Goal: Task Accomplishment & Management: Use online tool/utility

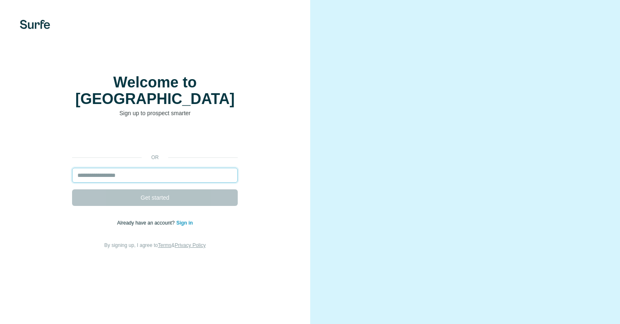
click at [157, 170] on input "email" at bounding box center [155, 175] width 166 height 15
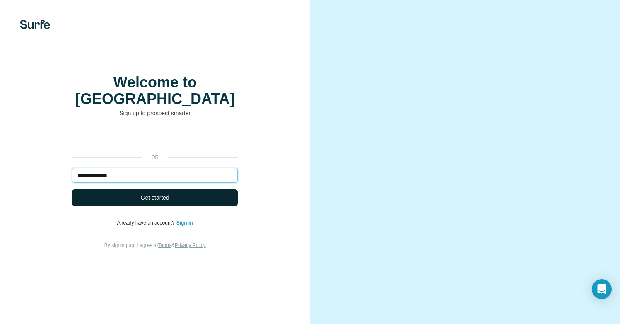
type input "**********"
click at [147, 198] on span "Get started" at bounding box center [155, 197] width 29 height 8
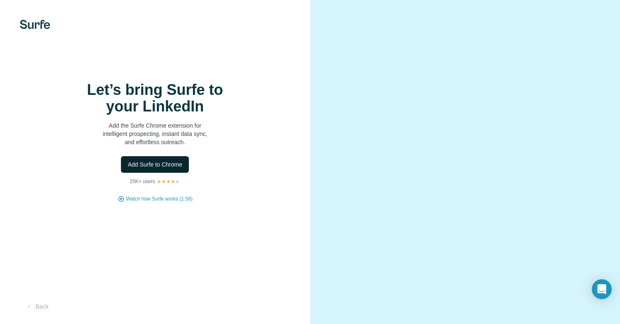
click at [152, 169] on span "Add Surfe to Chrome" at bounding box center [155, 164] width 55 height 8
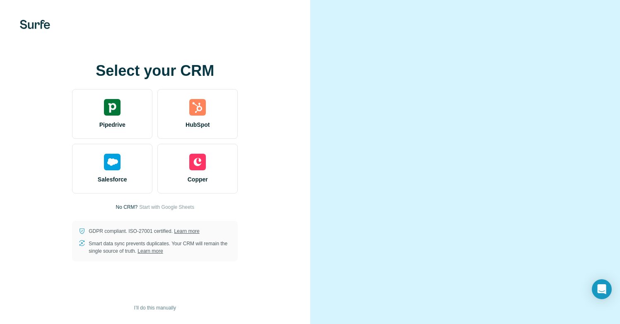
click at [356, 99] on video at bounding box center [465, 162] width 264 height 132
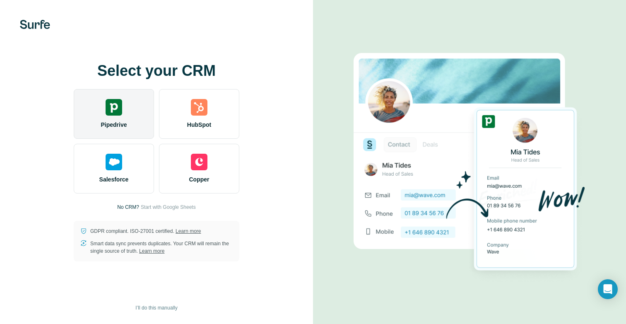
click at [113, 111] on img at bounding box center [114, 107] width 17 height 17
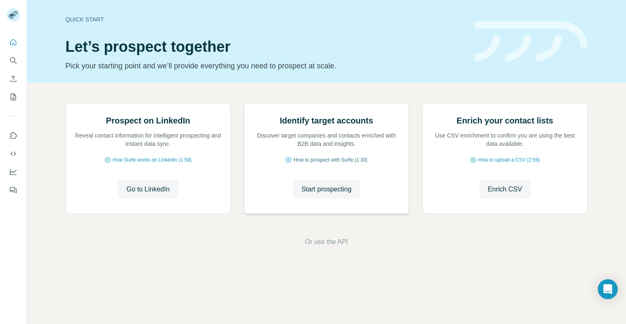
scroll to position [34, 0]
click at [326, 164] on span "How to prospect with Surfe (1:30)" at bounding box center [331, 159] width 74 height 7
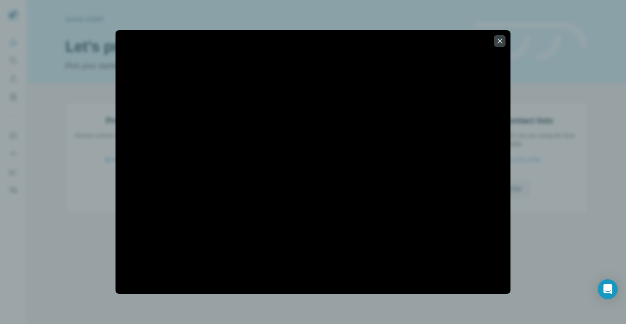
click at [70, 231] on div at bounding box center [313, 162] width 626 height 324
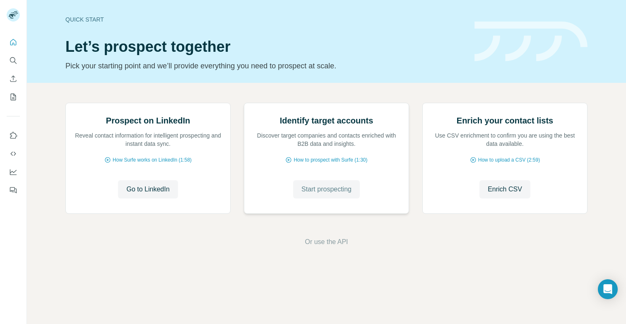
click at [331, 194] on span "Start prospecting" at bounding box center [326, 189] width 50 height 10
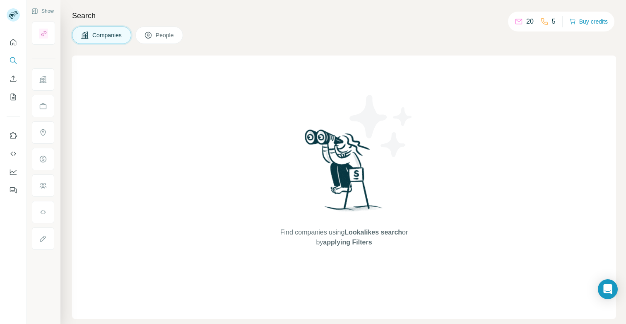
click at [160, 37] on span "People" at bounding box center [165, 35] width 19 height 8
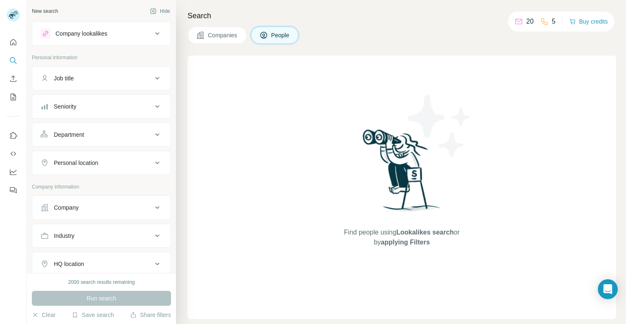
click at [81, 210] on div "Company" at bounding box center [97, 207] width 112 height 8
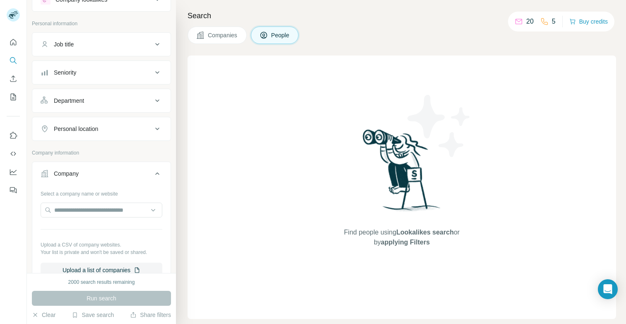
scroll to position [39, 0]
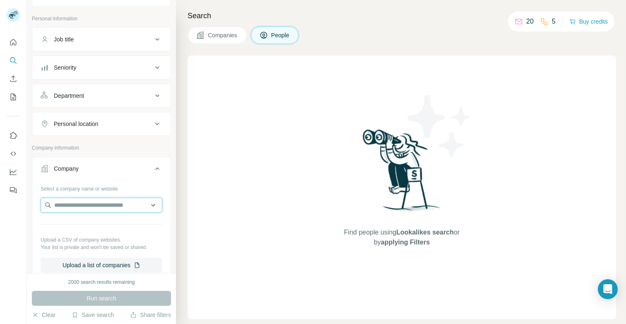
click at [92, 209] on input "text" at bounding box center [102, 205] width 122 height 15
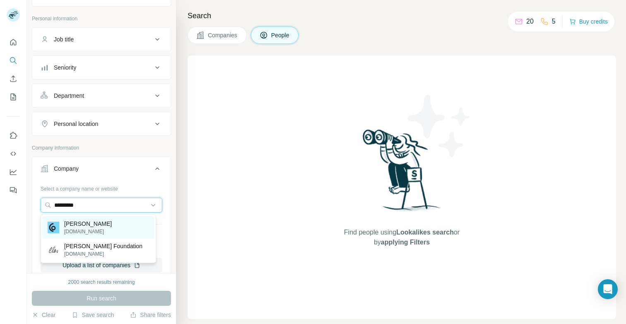
type input "*********"
click at [94, 226] on p "[PERSON_NAME]" at bounding box center [88, 223] width 48 height 8
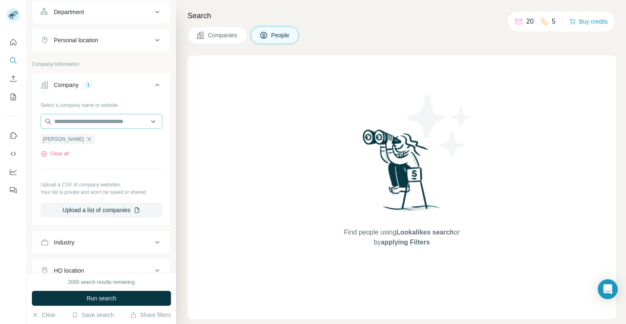
scroll to position [123, 0]
click at [105, 83] on div "Company 1" at bounding box center [97, 84] width 112 height 8
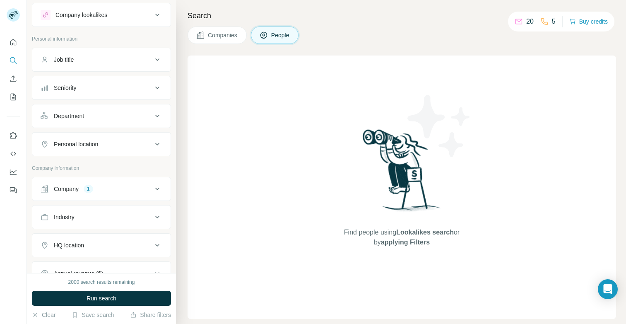
scroll to position [0, 0]
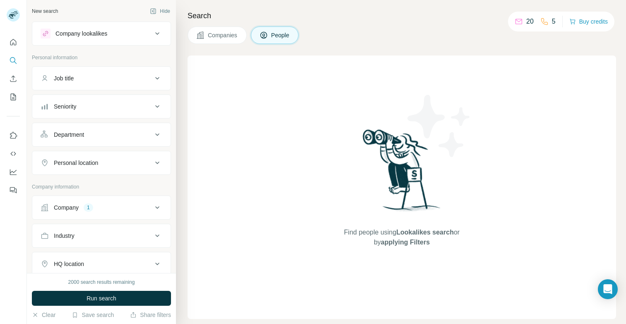
click at [97, 109] on div "Seniority" at bounding box center [97, 106] width 112 height 8
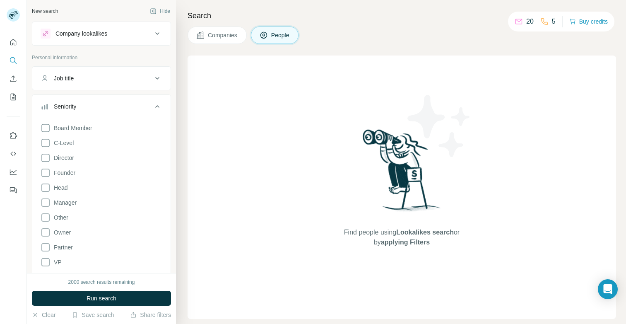
click at [97, 109] on div "Seniority" at bounding box center [97, 106] width 112 height 8
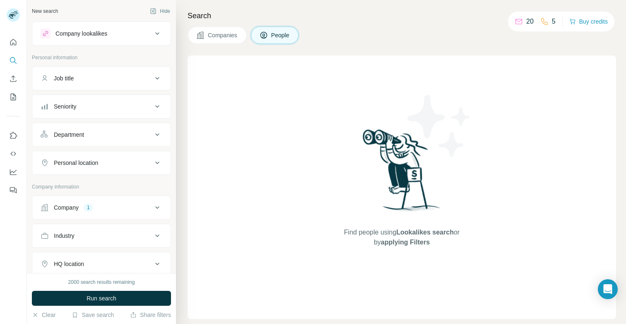
click at [101, 82] on div "Job title" at bounding box center [97, 78] width 112 height 8
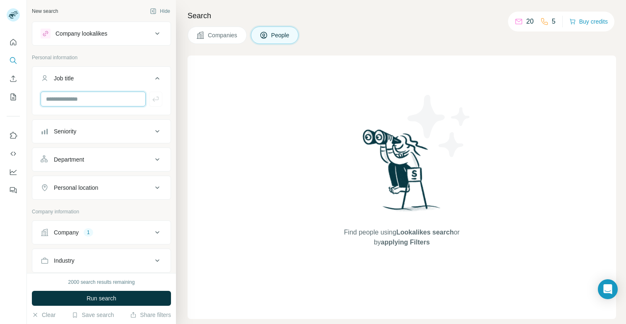
click at [85, 103] on input "text" at bounding box center [93, 99] width 105 height 15
type input "***"
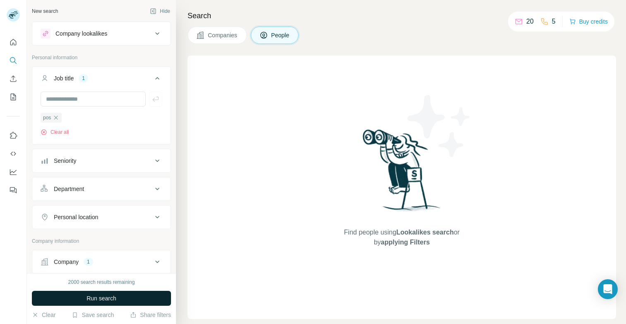
click at [99, 298] on span "Run search" at bounding box center [102, 298] width 30 height 8
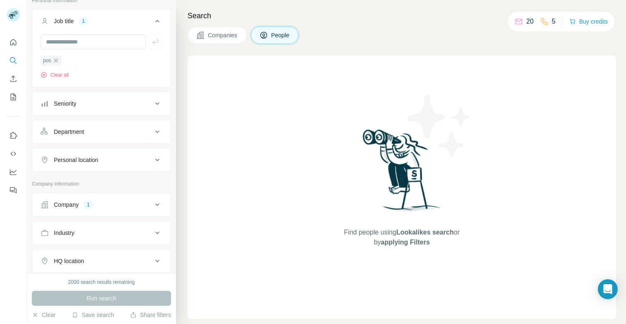
scroll to position [59, 0]
click at [84, 204] on div "Company 1" at bounding box center [97, 203] width 112 height 8
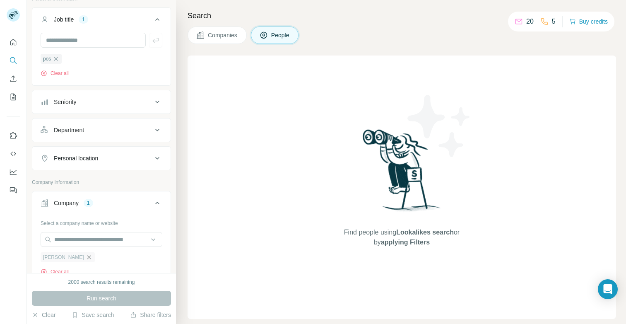
click at [86, 255] on icon "button" at bounding box center [89, 257] width 7 height 7
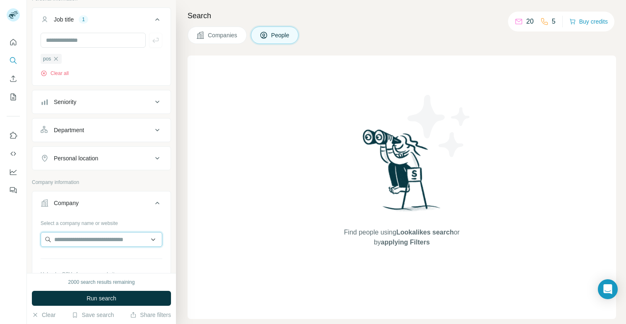
click at [82, 246] on input "text" at bounding box center [102, 239] width 122 height 15
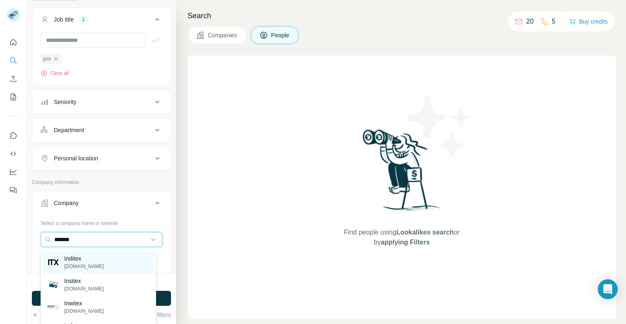
type input "*******"
click at [80, 258] on p "Inditex" at bounding box center [84, 258] width 40 height 8
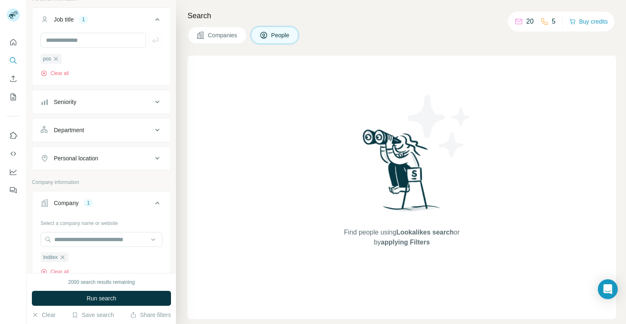
click at [80, 258] on ul "Inditex" at bounding box center [102, 257] width 122 height 10
click at [111, 201] on div "Company 1" at bounding box center [97, 203] width 112 height 8
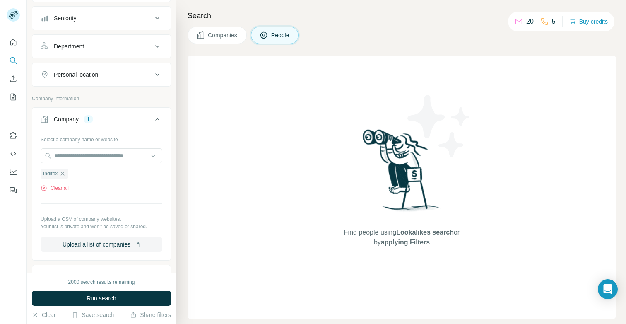
scroll to position [152, 0]
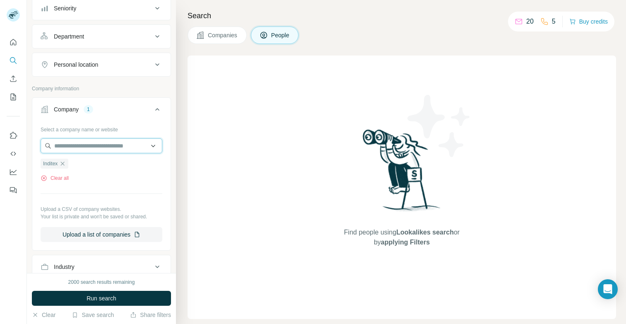
click at [90, 145] on input "text" at bounding box center [102, 145] width 122 height 15
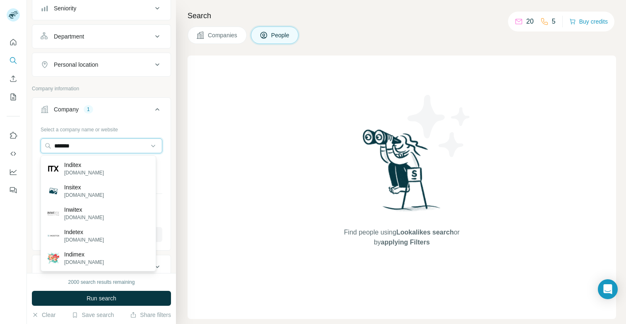
type input "*******"
click at [104, 108] on div "Company 1" at bounding box center [97, 109] width 112 height 8
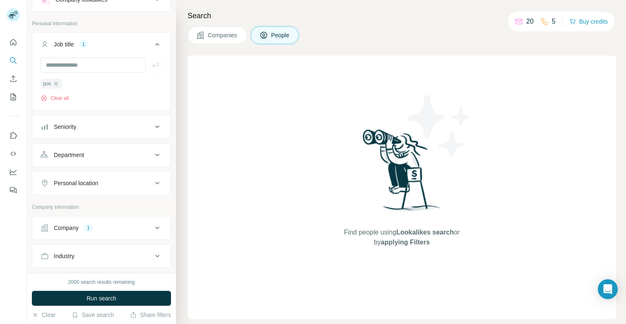
scroll to position [0, 0]
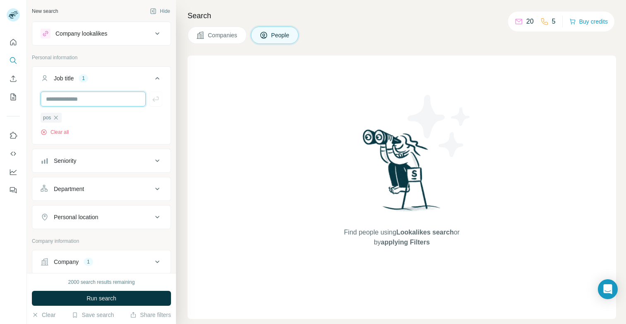
click at [73, 101] on input "text" at bounding box center [93, 99] width 105 height 15
type input "*******"
type input "********"
click at [270, 41] on button "People" at bounding box center [275, 34] width 48 height 17
click at [221, 39] on span "Companies" at bounding box center [223, 35] width 30 height 8
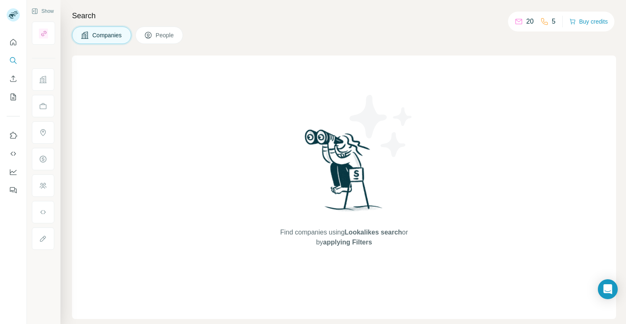
click at [175, 38] on span "People" at bounding box center [165, 35] width 19 height 8
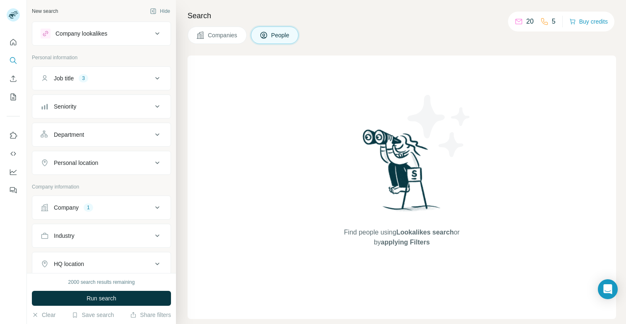
click at [79, 211] on div "Company" at bounding box center [66, 207] width 25 height 8
click at [77, 249] on input "text" at bounding box center [102, 243] width 122 height 15
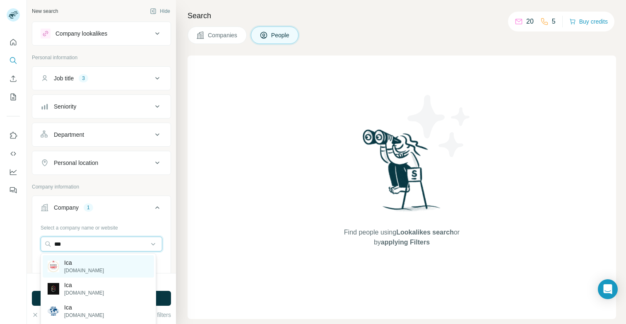
type input "***"
click at [75, 263] on p "Ica" at bounding box center [84, 262] width 40 height 8
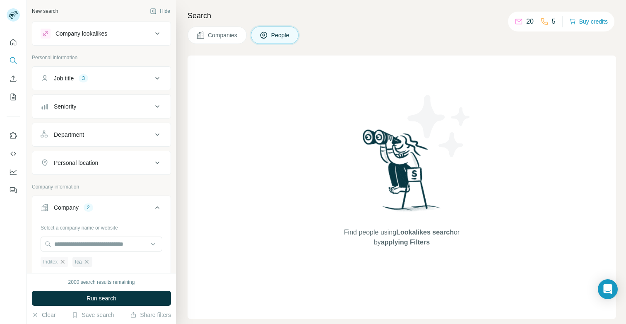
click at [64, 261] on icon "button" at bounding box center [63, 262] width 4 height 4
click at [106, 301] on span "Run search" at bounding box center [102, 298] width 30 height 8
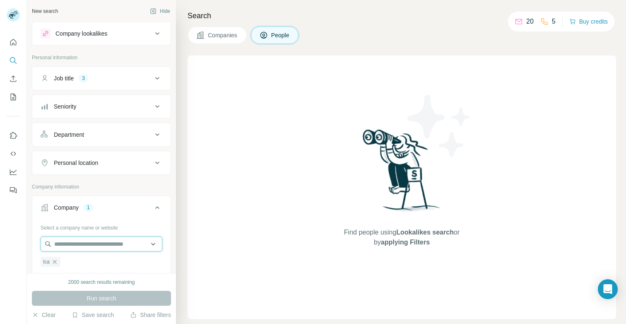
click at [78, 243] on input "text" at bounding box center [102, 243] width 122 height 15
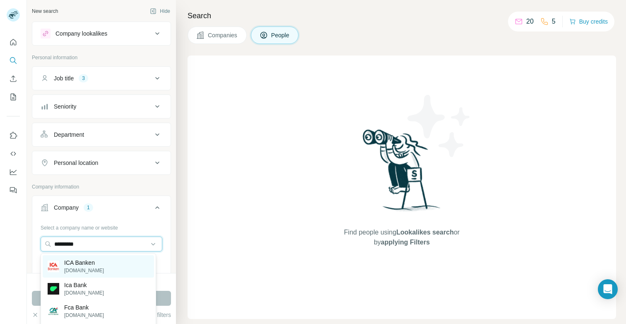
type input "*********"
click at [77, 271] on p "[DOMAIN_NAME]" at bounding box center [84, 270] width 40 height 7
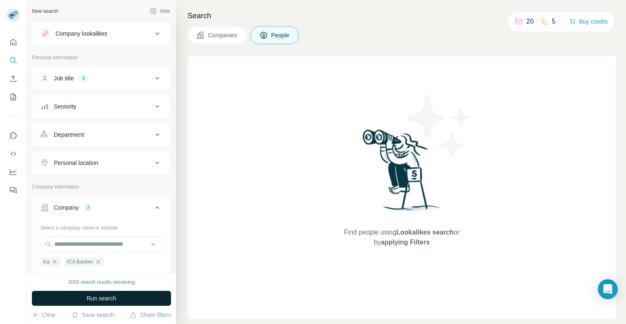
click at [104, 301] on span "Run search" at bounding box center [102, 298] width 30 height 8
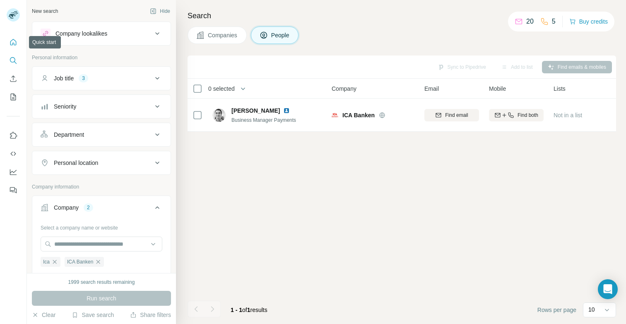
click at [9, 43] on icon "Quick start" at bounding box center [13, 42] width 8 height 8
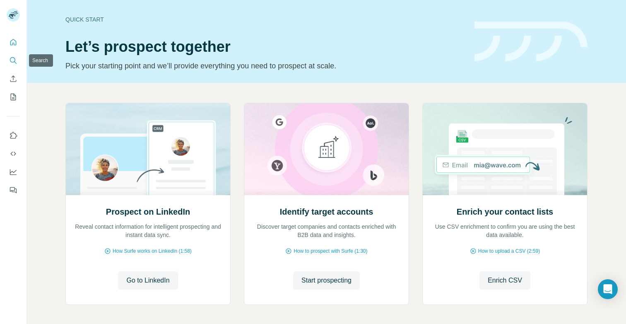
click at [10, 62] on icon "Search" at bounding box center [13, 60] width 8 height 8
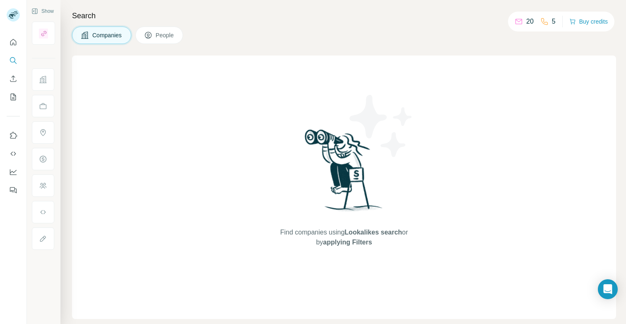
click at [168, 38] on span "People" at bounding box center [165, 35] width 19 height 8
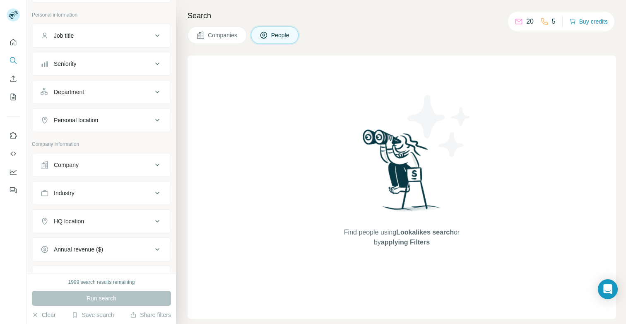
scroll to position [139, 0]
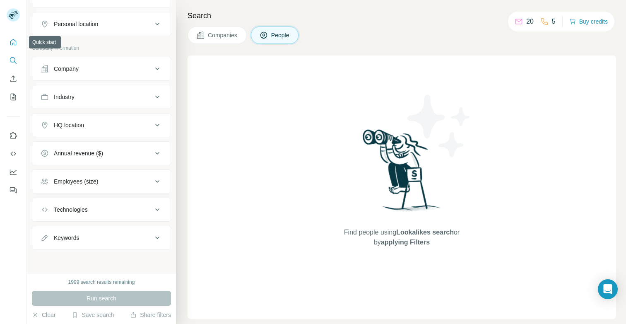
click at [13, 46] on button "Quick start" at bounding box center [13, 42] width 13 height 15
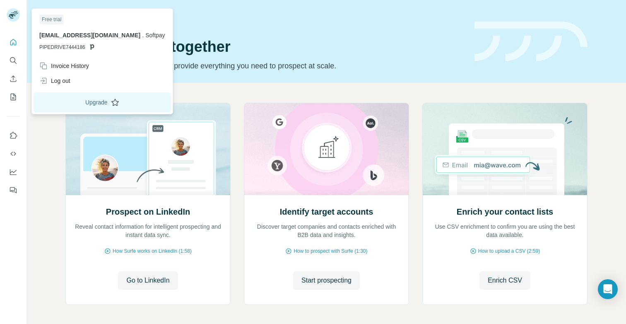
click at [86, 102] on button "Upgrade" at bounding box center [102, 102] width 137 height 20
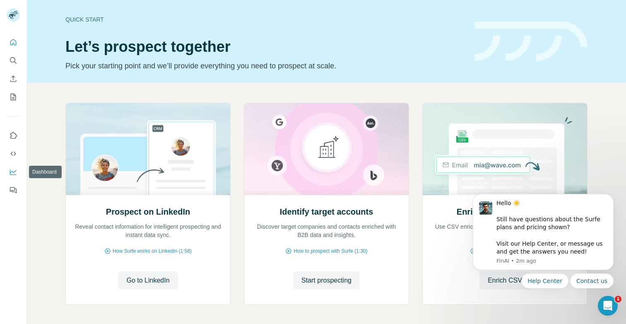
click at [10, 173] on icon "Dashboard" at bounding box center [13, 172] width 7 height 6
click at [323, 278] on span "Start prospecting" at bounding box center [326, 280] width 50 height 10
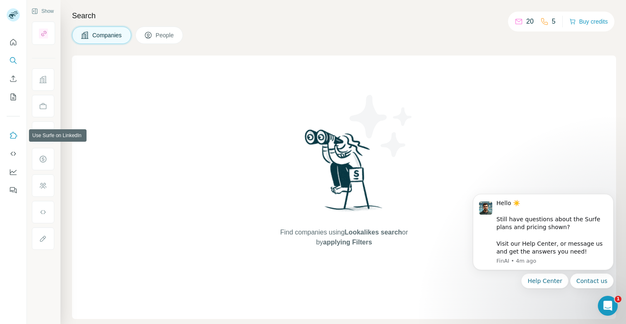
click at [13, 133] on icon "Use Surfe on LinkedIn" at bounding box center [13, 135] width 7 height 7
click at [228, 81] on div "Find companies using Lookalikes search or by applying Filters" at bounding box center [344, 186] width 544 height 263
click at [104, 41] on button "Companies" at bounding box center [101, 34] width 59 height 17
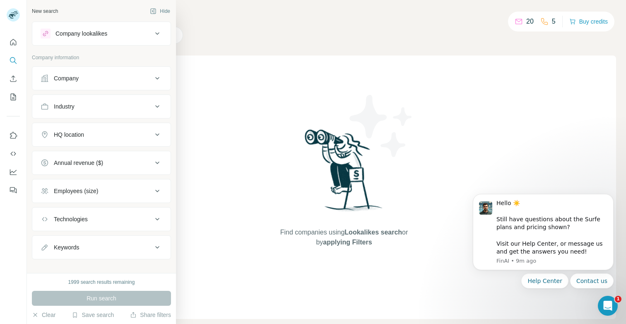
click at [114, 36] on div "Company lookalikes" at bounding box center [97, 34] width 112 height 10
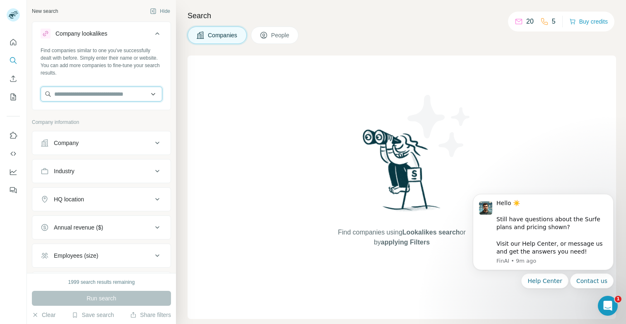
click at [105, 99] on input "text" at bounding box center [102, 94] width 122 height 15
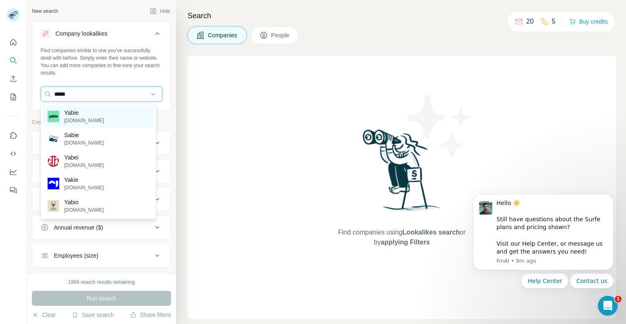
type input "*****"
click at [90, 113] on div "[PERSON_NAME][DOMAIN_NAME]" at bounding box center [98, 116] width 111 height 22
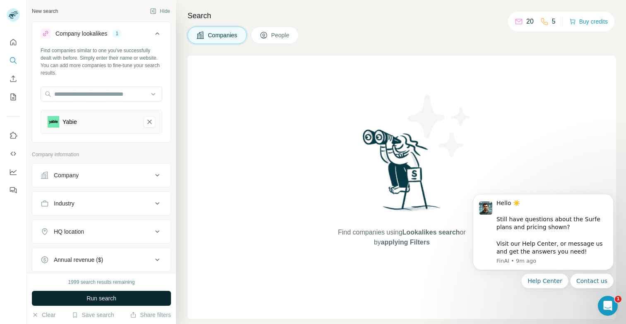
click at [105, 295] on span "Run search" at bounding box center [102, 298] width 30 height 8
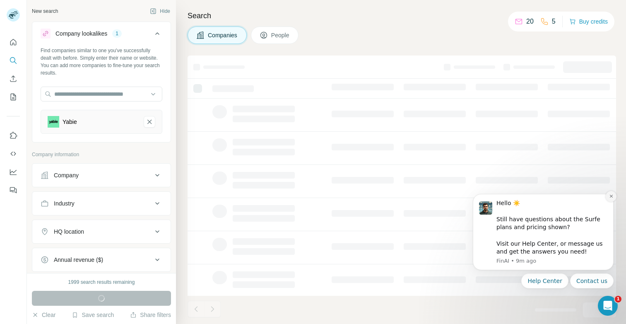
click at [612, 196] on icon "Dismiss notification" at bounding box center [611, 196] width 5 height 5
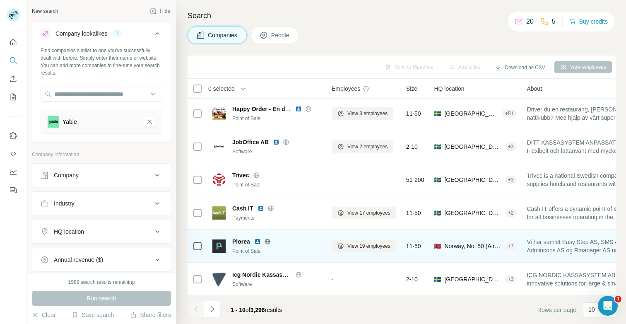
scroll to position [139, 0]
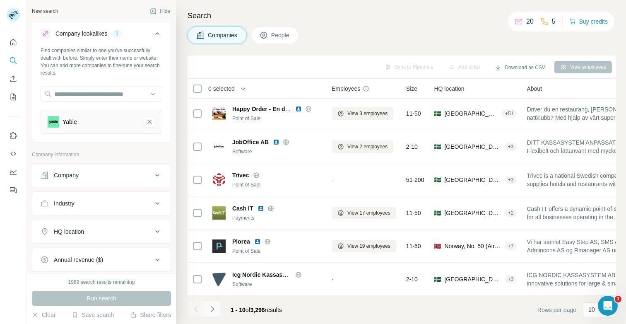
click at [210, 311] on icon "Navigate to next page" at bounding box center [212, 309] width 8 height 8
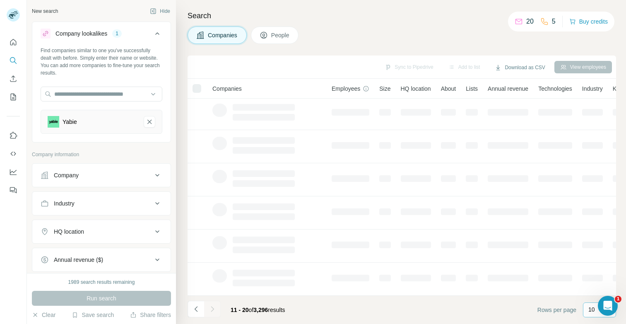
click at [585, 311] on div "10" at bounding box center [599, 309] width 33 height 15
click at [597, 246] on div "60" at bounding box center [599, 246] width 19 height 8
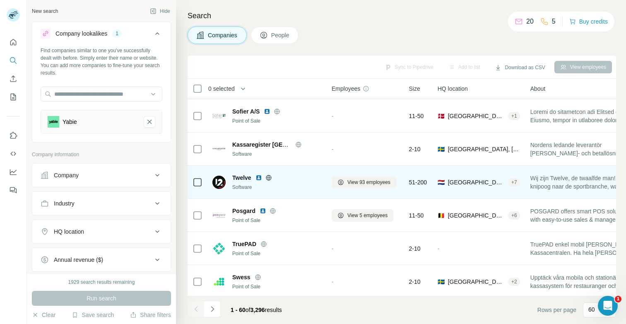
scroll to position [363, 0]
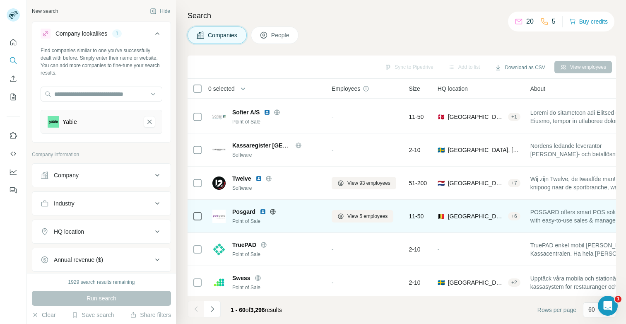
click at [245, 213] on span "Posgard" at bounding box center [243, 211] width 23 height 8
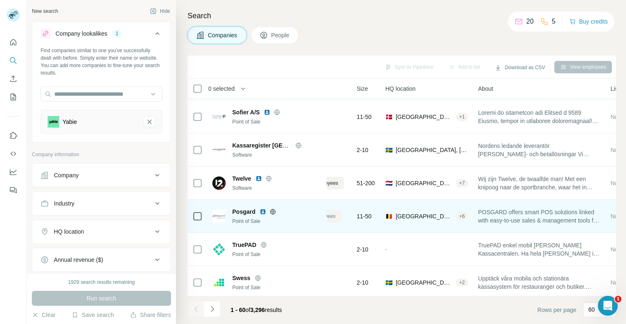
scroll to position [363, 14]
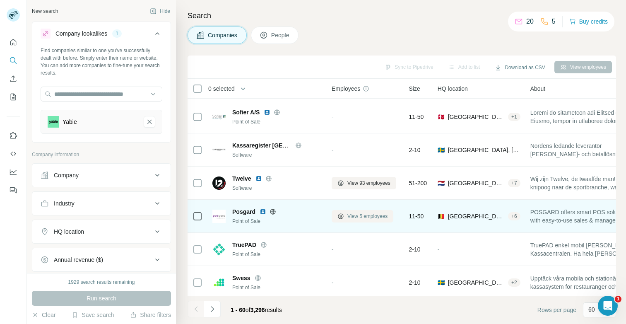
click at [359, 217] on span "View 5 employees" at bounding box center [367, 215] width 40 height 7
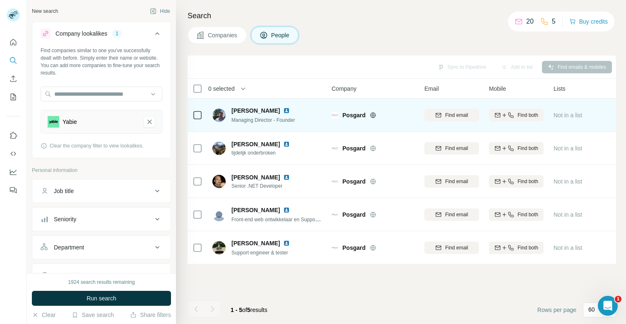
click at [251, 111] on span "[PERSON_NAME]" at bounding box center [255, 110] width 48 height 8
click at [236, 109] on span "[PERSON_NAME]" at bounding box center [255, 110] width 48 height 8
click at [250, 110] on span "[PERSON_NAME]" at bounding box center [255, 110] width 48 height 8
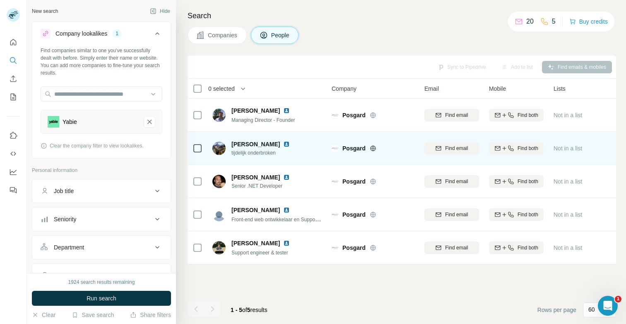
click at [283, 143] on img at bounding box center [286, 144] width 7 height 7
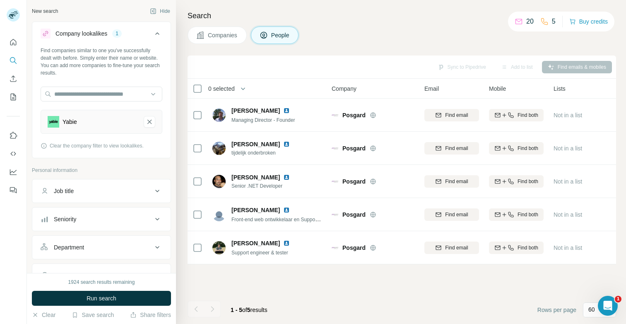
click at [368, 36] on div "Companies People" at bounding box center [402, 34] width 429 height 17
click at [296, 55] on div "Search Companies People Sync to Pipedrive Add to list Find emails & mobiles 0 s…" at bounding box center [401, 162] width 450 height 324
click at [226, 32] on span "Companies" at bounding box center [223, 35] width 30 height 8
